Goal: Information Seeking & Learning: Learn about a topic

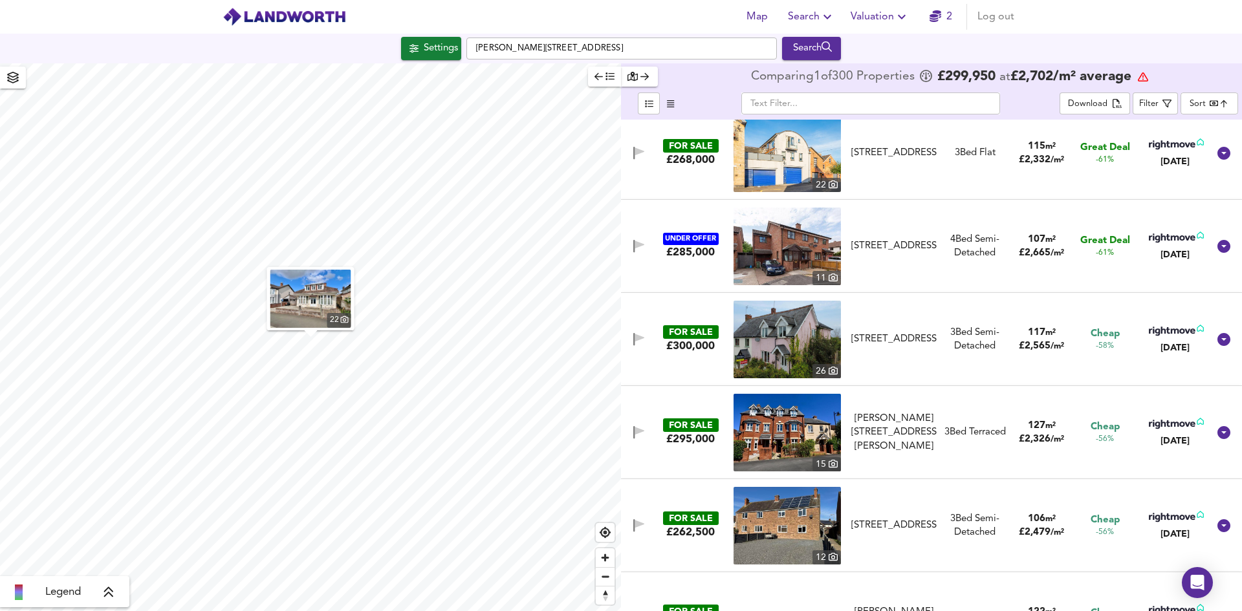
scroll to position [1811, 0]
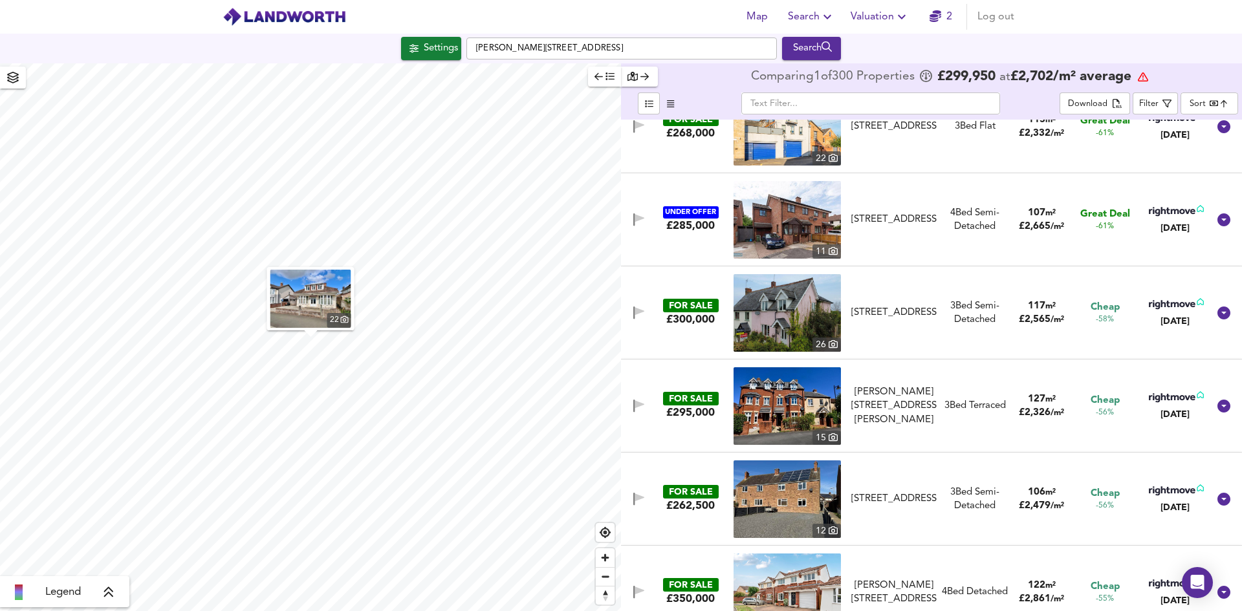
click at [941, 307] on div "3 Bed Semi-Detached" at bounding box center [974, 313] width 67 height 28
click at [932, 319] on div "[STREET_ADDRESS]" at bounding box center [893, 313] width 85 height 14
click at [965, 489] on div "3 Bed Semi-Detached" at bounding box center [974, 500] width 67 height 28
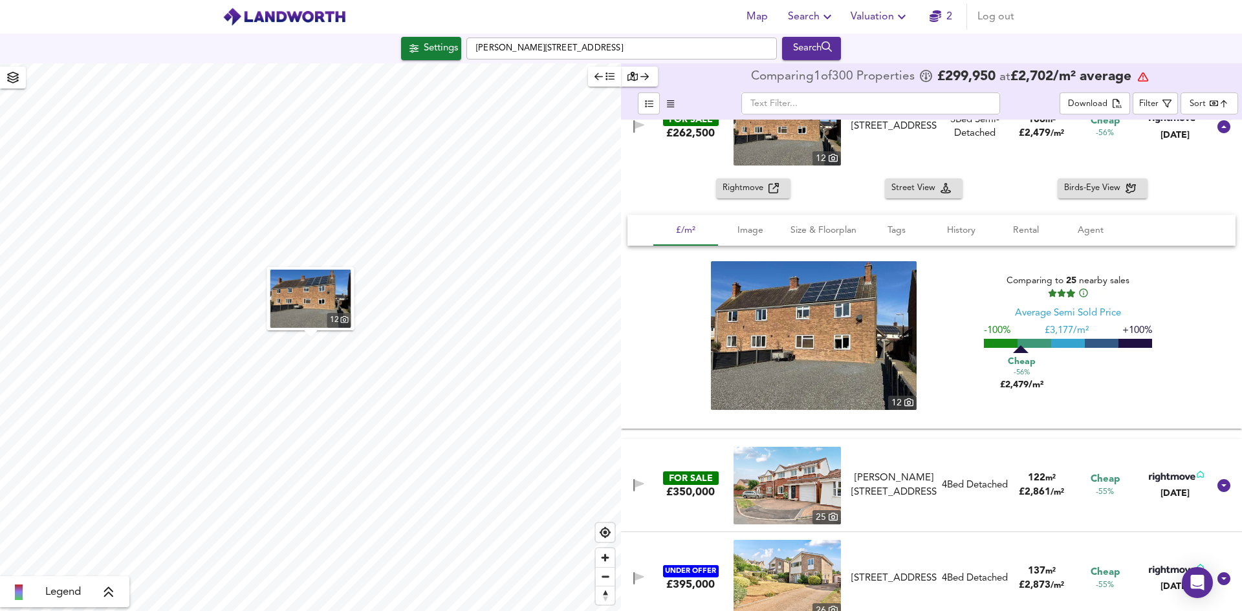
scroll to position [2134, 0]
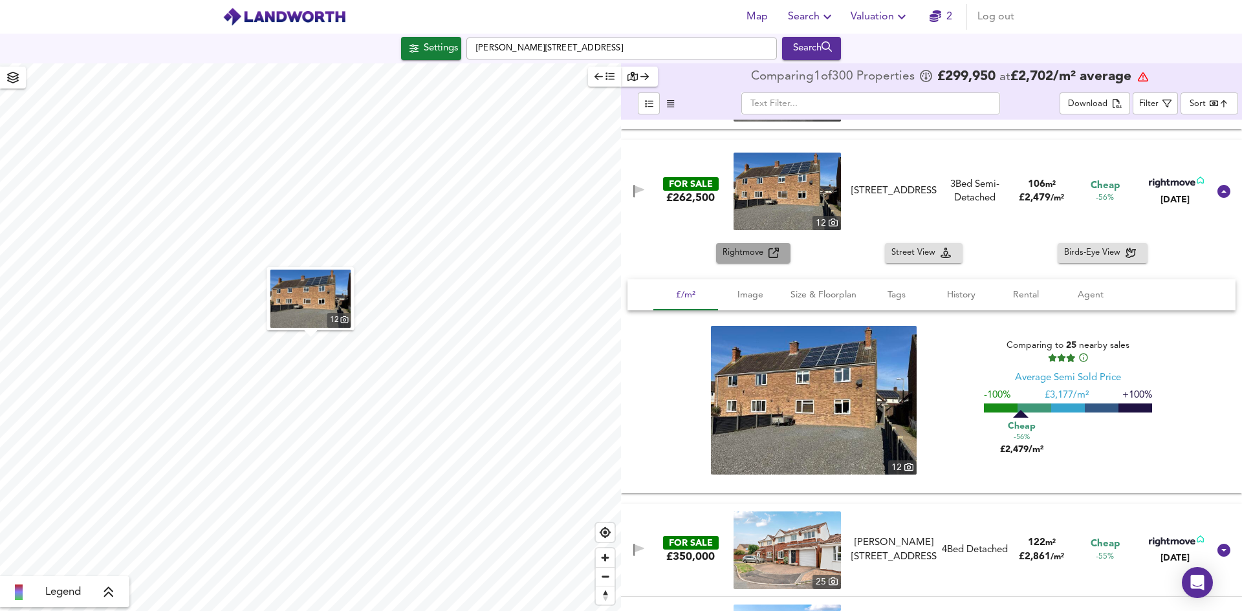
click at [771, 250] on icon "button" at bounding box center [773, 253] width 10 height 10
click at [915, 249] on span "Street View" at bounding box center [915, 253] width 49 height 15
drag, startPoint x: 896, startPoint y: 199, endPoint x: 932, endPoint y: 202, distance: 36.4
click at [932, 198] on div "[STREET_ADDRESS]" at bounding box center [893, 191] width 85 height 14
copy div "TA2 8PE"
